Goal: Register for event/course

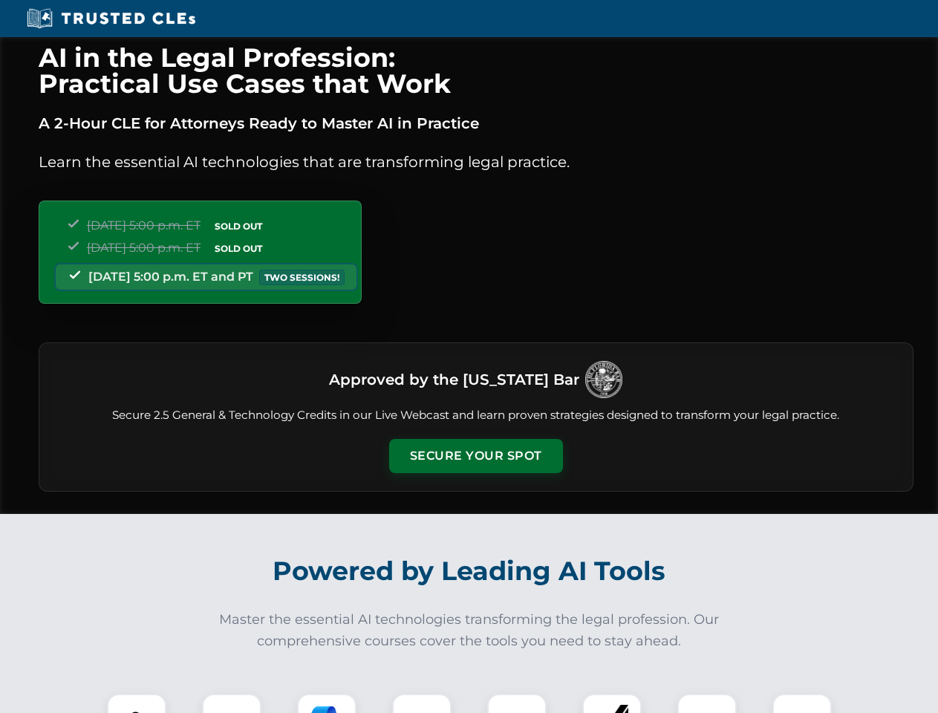
click at [476, 456] on button "Secure Your Spot" at bounding box center [476, 456] width 174 height 34
click at [137, 704] on img at bounding box center [136, 723] width 43 height 43
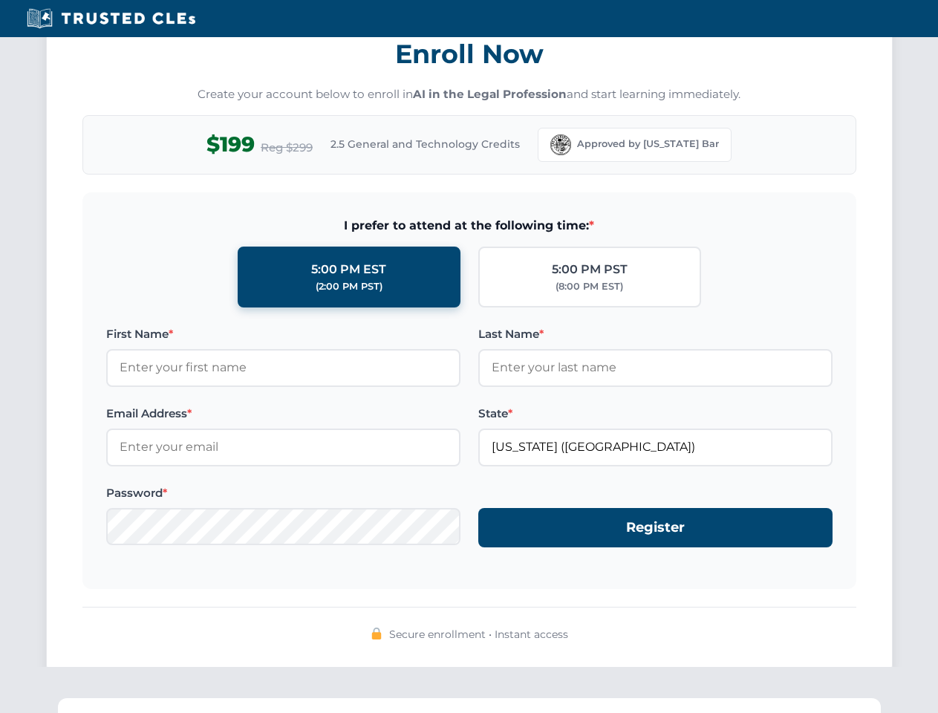
scroll to position [1458, 0]
